Goal: Check status: Check status

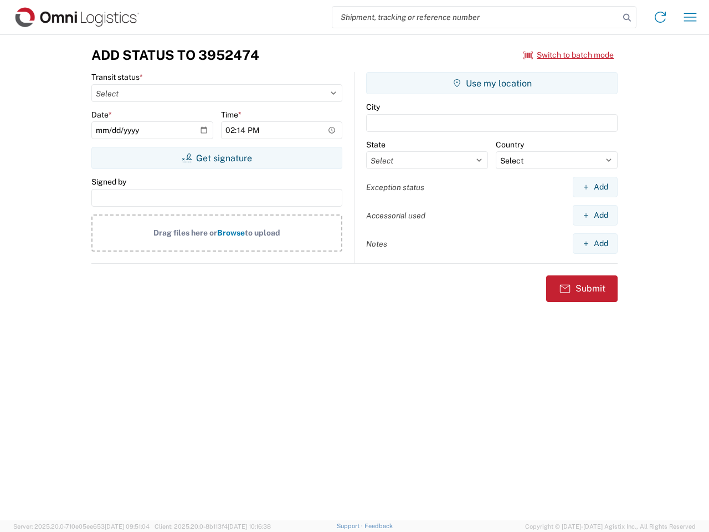
click at [476, 17] on input "search" at bounding box center [475, 17] width 287 height 21
click at [627, 18] on icon at bounding box center [627, 18] width 16 height 16
click at [660, 17] on icon at bounding box center [660, 17] width 18 height 18
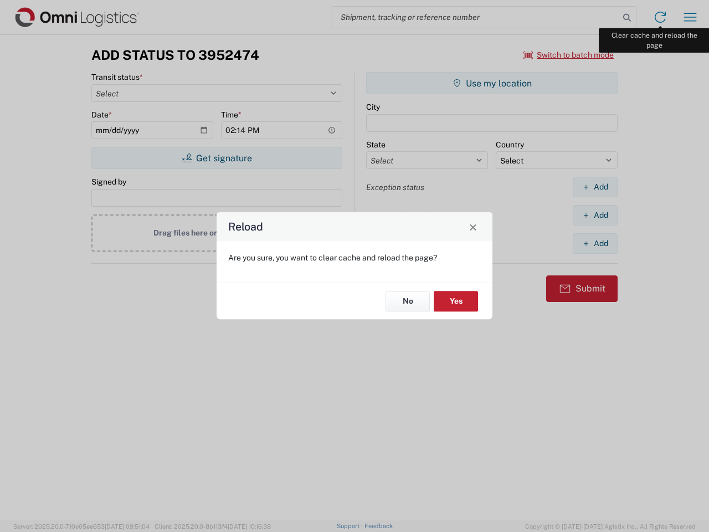
click at [690, 17] on div "Reload Are you sure, you want to clear cache and reload the page? No Yes" at bounding box center [354, 266] width 709 height 532
click at [569, 55] on div "Reload Are you sure, you want to clear cache and reload the page? No Yes" at bounding box center [354, 266] width 709 height 532
click at [216, 158] on div "Reload Are you sure, you want to clear cache and reload the page? No Yes" at bounding box center [354, 266] width 709 height 532
click at [492, 83] on div "Reload Are you sure, you want to clear cache and reload the page? No Yes" at bounding box center [354, 266] width 709 height 532
click at [595, 187] on div "Reload Are you sure, you want to clear cache and reload the page? No Yes" at bounding box center [354, 266] width 709 height 532
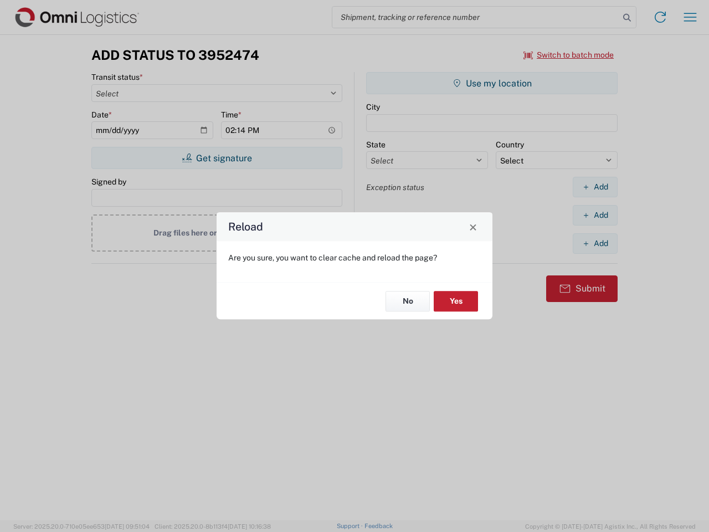
click at [595, 215] on div "Reload Are you sure, you want to clear cache and reload the page? No Yes" at bounding box center [354, 266] width 709 height 532
click at [595, 243] on div "Reload Are you sure, you want to clear cache and reload the page? No Yes" at bounding box center [354, 266] width 709 height 532
